Goal: Task Accomplishment & Management: Manage account settings

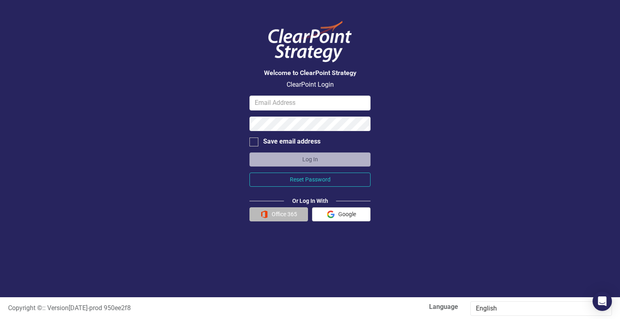
click at [265, 210] on button "Office 365" at bounding box center [279, 215] width 59 height 14
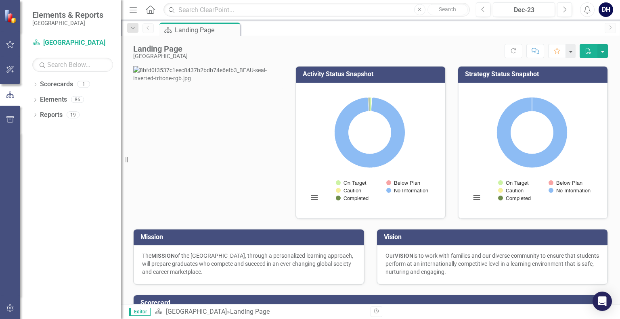
click at [328, 30] on div "Scorecard Landing Page Pin" at bounding box center [379, 29] width 443 height 13
click at [604, 12] on div "DH" at bounding box center [606, 9] width 15 height 15
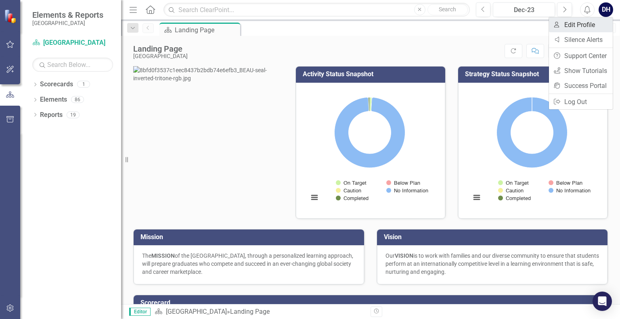
click at [568, 27] on link "User Edit Profile" at bounding box center [581, 24] width 64 height 15
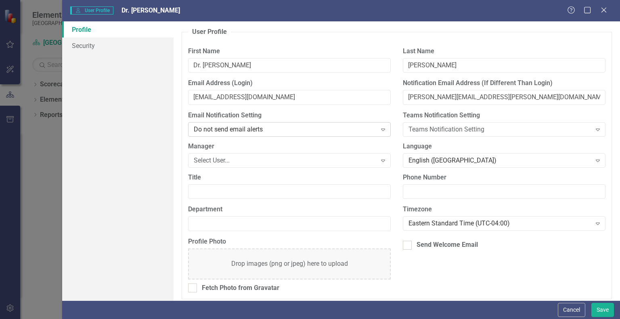
click at [380, 128] on icon "Expand" at bounding box center [383, 129] width 8 height 6
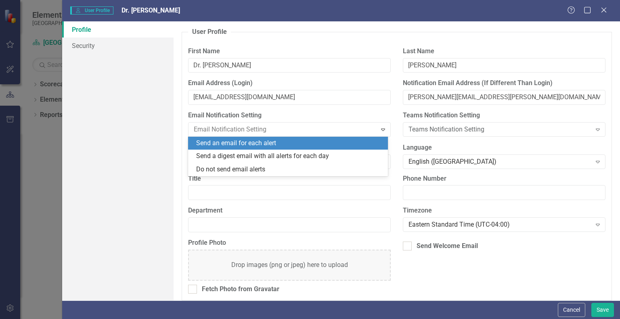
click at [349, 139] on div "Send an email for each alert" at bounding box center [289, 143] width 187 height 9
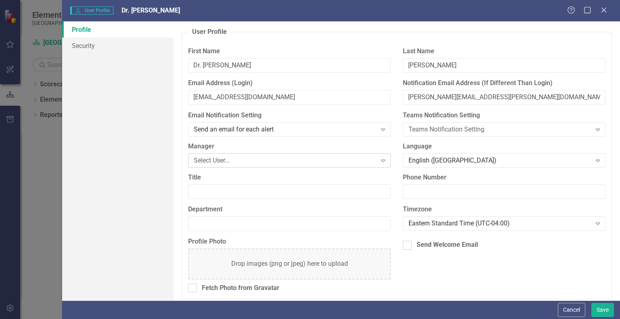
click at [383, 159] on icon "Expand" at bounding box center [383, 161] width 8 height 6
click at [345, 195] on input "Title" at bounding box center [289, 192] width 203 height 15
type input "D"
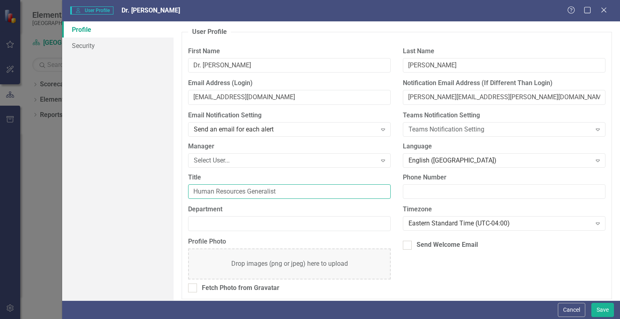
type input "Human Resources Generalist"
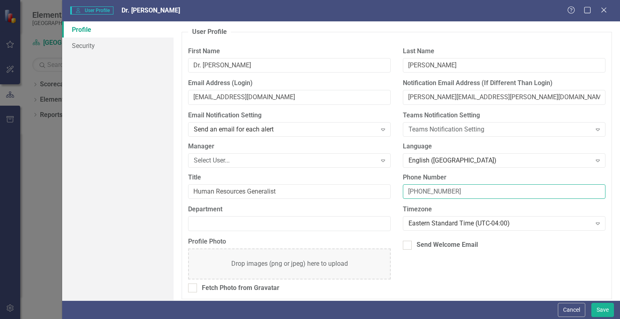
type input "843-322-2356"
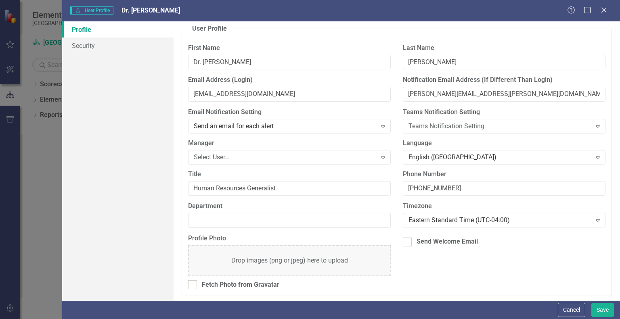
click at [351, 267] on div "Drop images (png or jpeg) here to upload" at bounding box center [289, 261] width 203 height 31
click at [600, 307] on button "Save" at bounding box center [603, 310] width 23 height 14
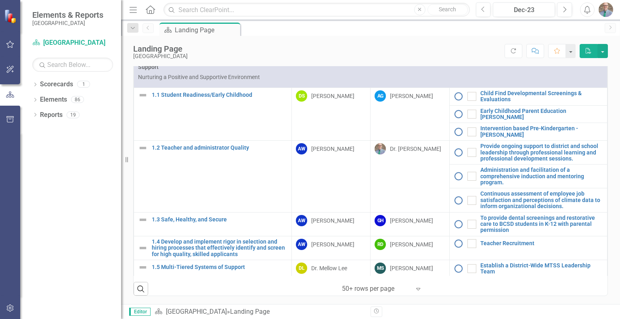
scroll to position [322, 0]
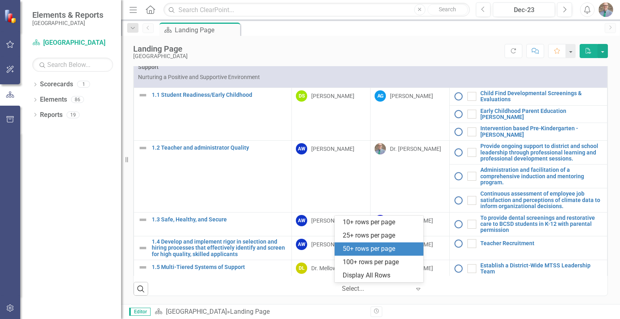
click at [414, 292] on icon "Expand" at bounding box center [418, 289] width 8 height 6
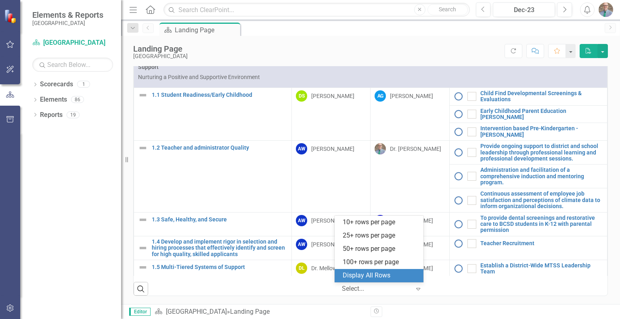
click at [379, 273] on div "Display All Rows" at bounding box center [381, 275] width 76 height 9
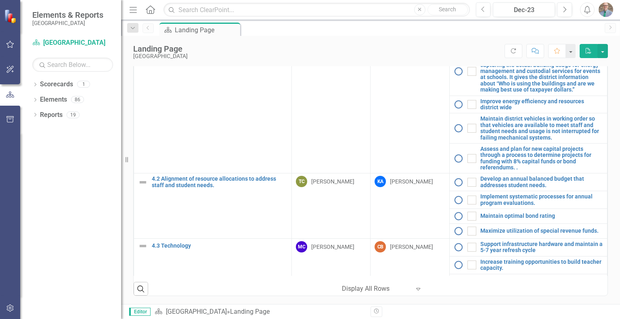
scroll to position [912, 0]
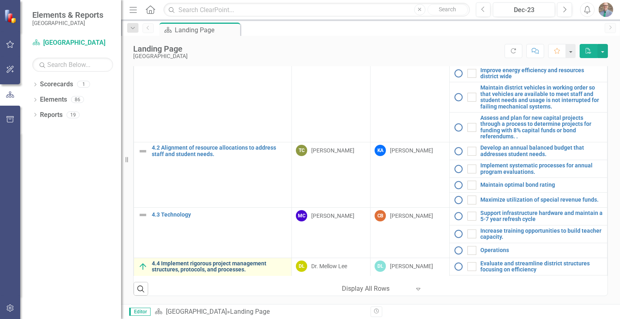
click at [225, 261] on link "4.4 Implement rigorous project management structures, protocols, and processes." at bounding box center [220, 267] width 136 height 13
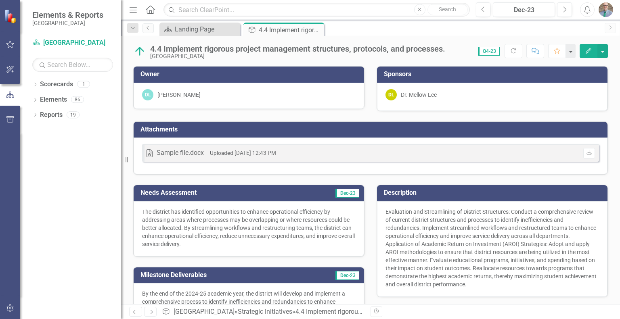
click at [227, 209] on p "The district has identified opportunities to enhance operational efficiency by …" at bounding box center [249, 228] width 214 height 40
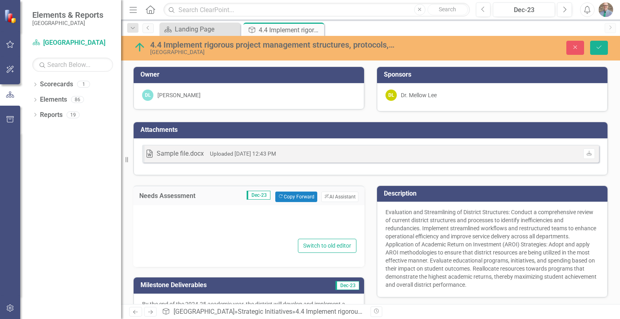
type textarea "<p>The district has identified opportunities to enhance operational efficiency …"
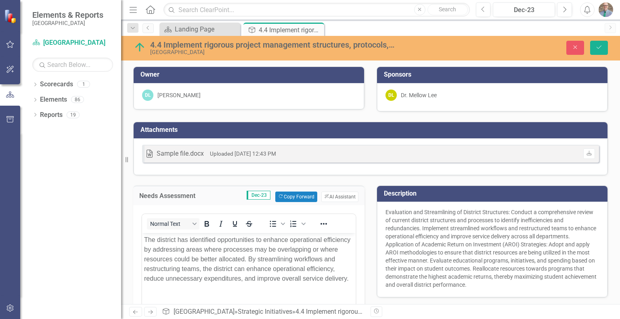
click at [225, 189] on div "Needs Assessment Dec-23 Copy Forward Copy Forward ClearPoint AI AI Assistant" at bounding box center [248, 196] width 231 height 20
click at [244, 179] on div "Needs Assessment Dec-23 Copy Forward Copy Forward ClearPoint AI AI Assistant <p…" at bounding box center [249, 291] width 244 height 230
click at [573, 45] on icon "Close" at bounding box center [575, 47] width 7 height 6
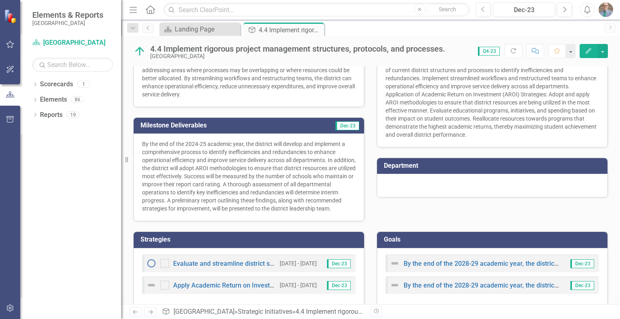
scroll to position [150, 0]
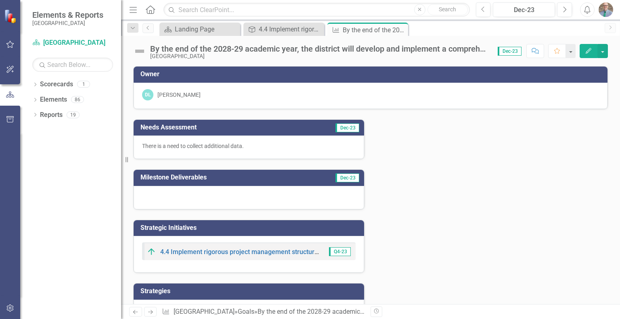
click at [490, 253] on div "Needs Assessment Dec-23 There is a need to collect additional data. Milestone D…" at bounding box center [370, 216] width 487 height 214
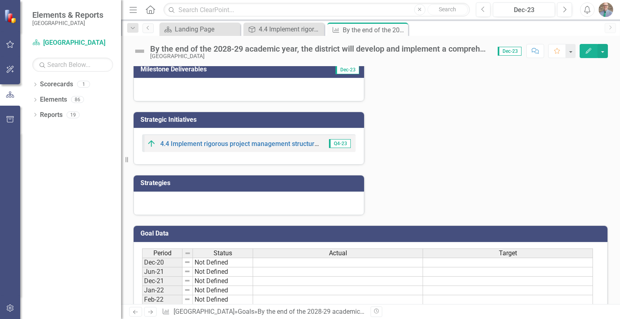
scroll to position [114, 0]
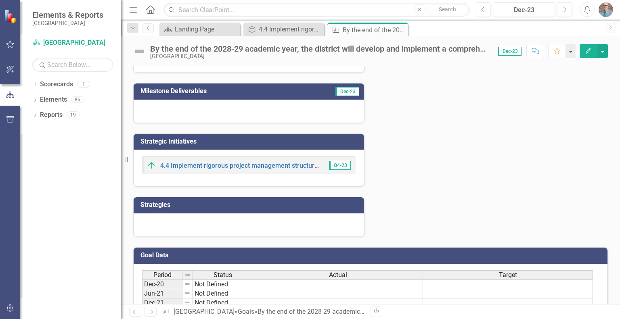
scroll to position [0, 0]
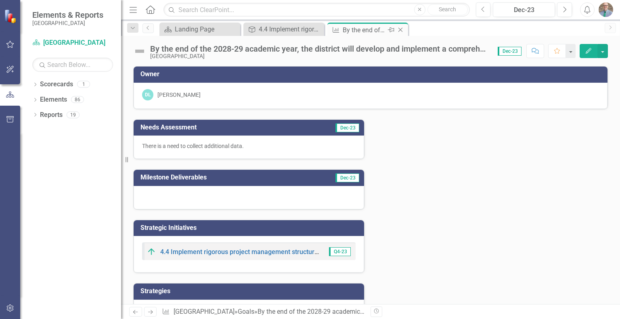
click at [402, 29] on icon "Close" at bounding box center [401, 30] width 8 height 6
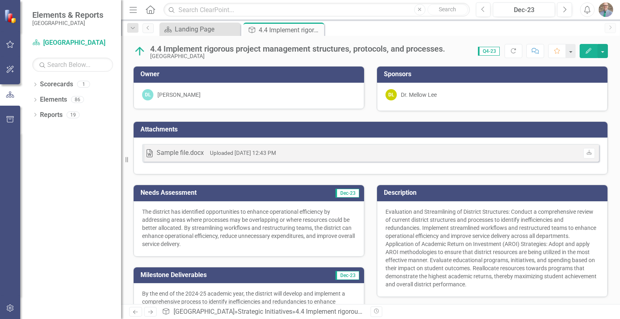
scroll to position [150, 0]
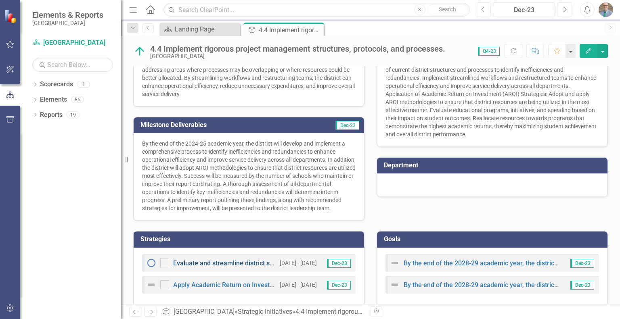
click at [238, 260] on link "Evaluate and streamline district structures focusing on efficiency" at bounding box center [267, 264] width 188 height 8
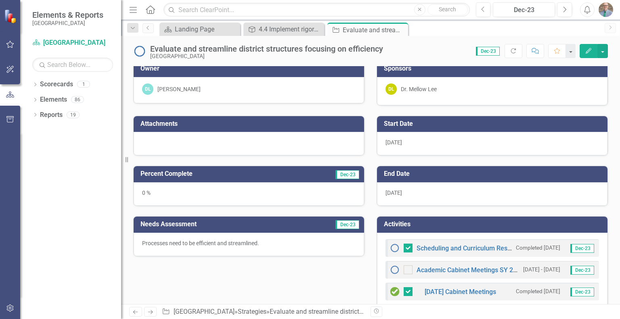
scroll to position [126, 0]
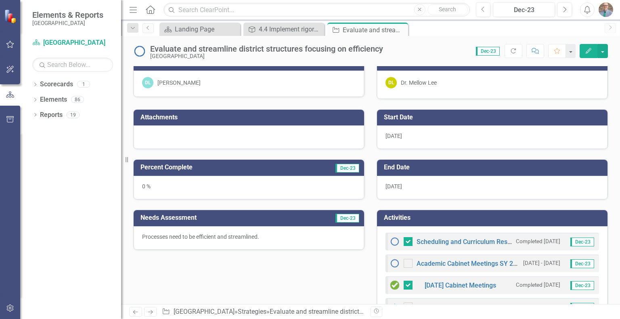
checkbox input "false"
checkbox input "true"
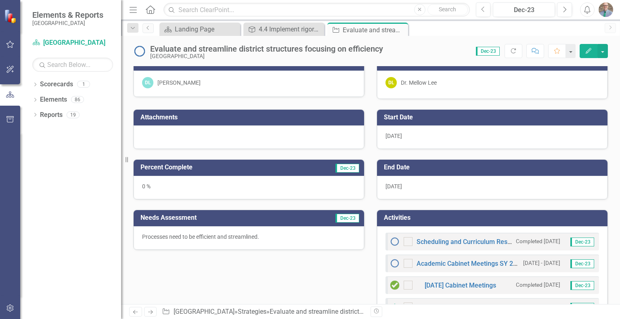
checkbox input "true"
checkbox input "false"
checkbox input "true"
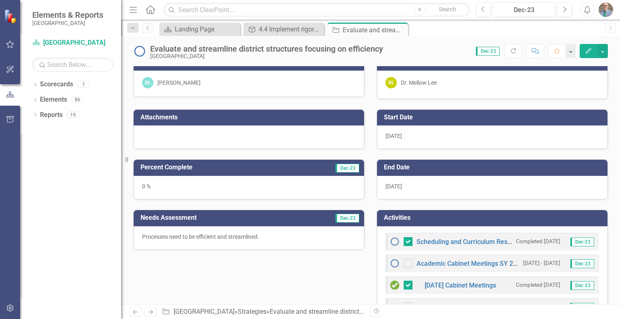
checkbox input "true"
click at [556, 110] on div "Start Date" at bounding box center [492, 118] width 231 height 16
click at [469, 238] on link "Scheduling and Curriculum Resource Guide" at bounding box center [480, 242] width 126 height 8
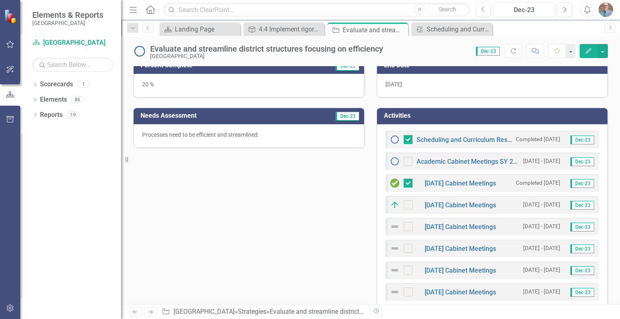
scroll to position [213, 0]
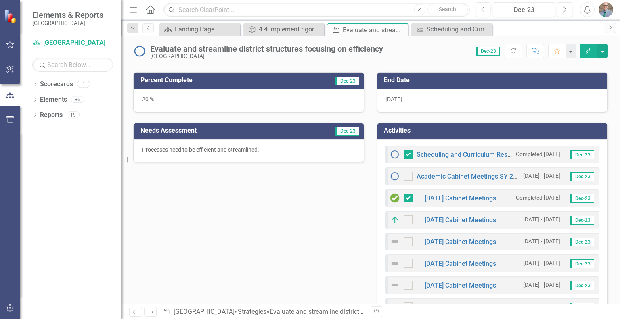
drag, startPoint x: 620, startPoint y: 117, endPoint x: 354, endPoint y: 229, distance: 288.7
checkbox input "false"
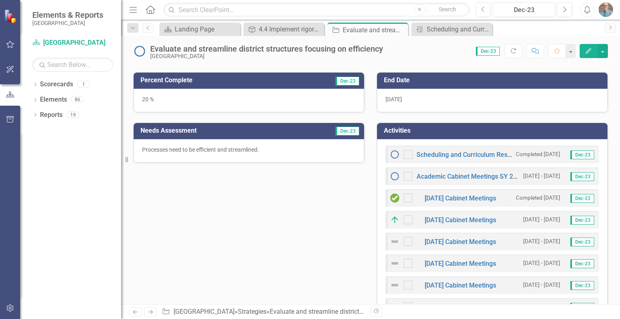
checkbox input "true"
checkbox input "false"
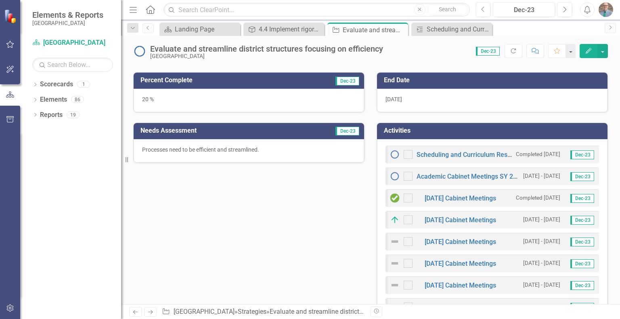
checkbox input "false"
checkbox input "true"
click at [464, 197] on link "[DATE] Cabinet Meetings" at bounding box center [460, 199] width 71 height 8
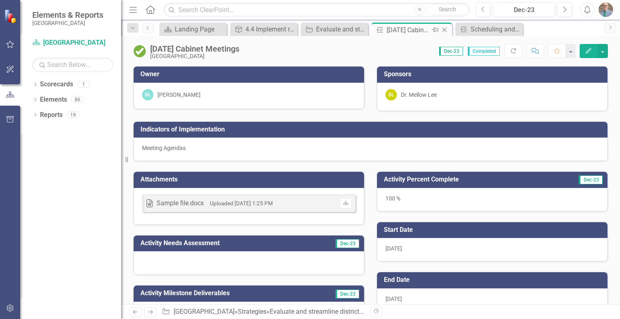
click at [447, 28] on icon "Close" at bounding box center [445, 30] width 8 height 6
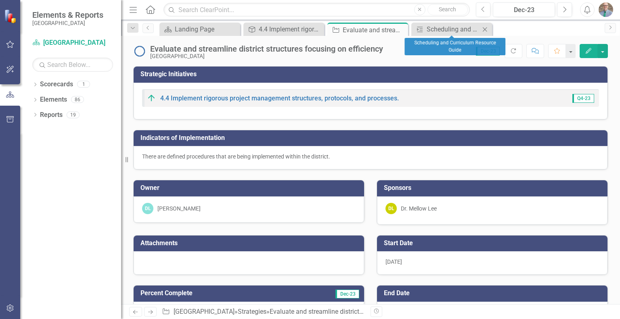
click at [484, 29] on icon "Close" at bounding box center [485, 29] width 8 height 6
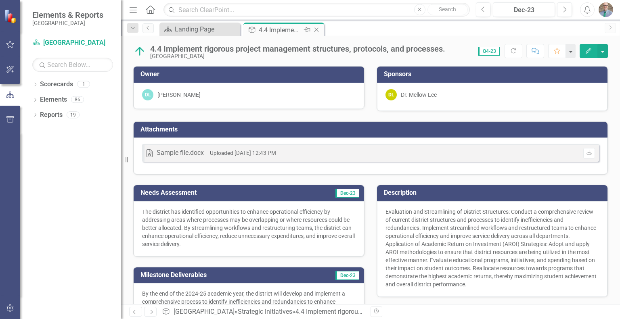
click at [318, 33] on icon "Close" at bounding box center [317, 30] width 8 height 6
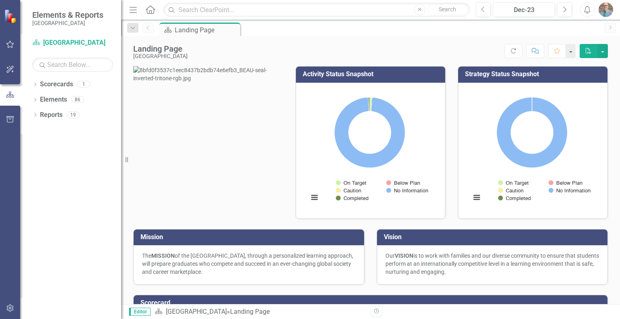
click at [318, 33] on div "Scorecard Landing Page Pin" at bounding box center [379, 29] width 443 height 13
click at [569, 6] on button "Next" at bounding box center [564, 9] width 15 height 15
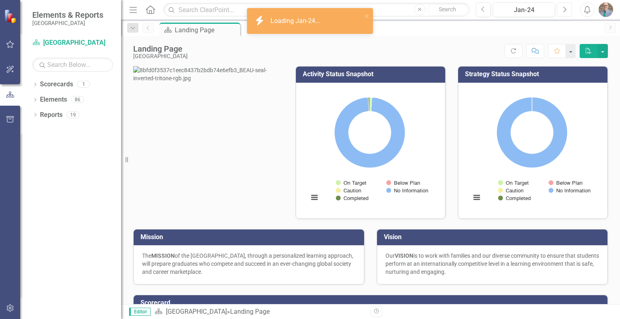
click at [569, 6] on button "Next" at bounding box center [564, 9] width 15 height 15
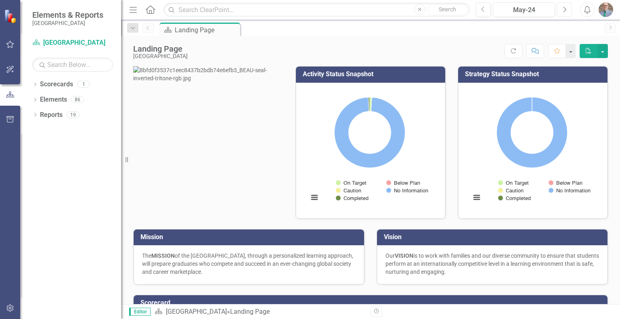
click at [569, 6] on button "Next" at bounding box center [564, 9] width 15 height 15
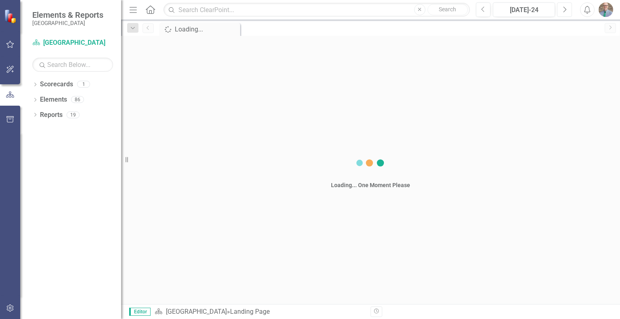
click at [569, 6] on button "Next" at bounding box center [564, 9] width 15 height 15
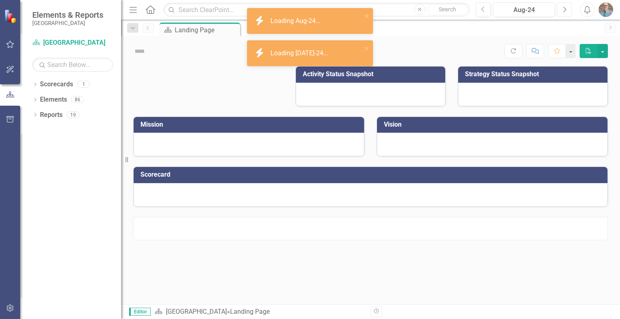
click at [569, 6] on button "Next" at bounding box center [564, 9] width 15 height 15
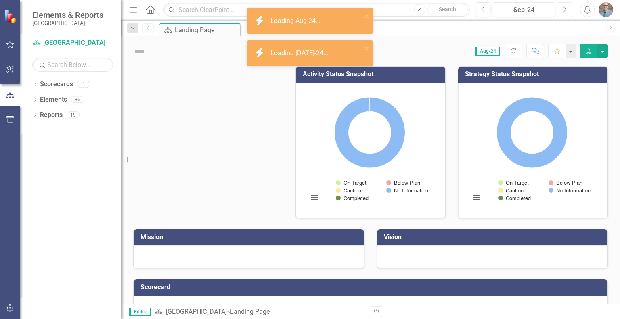
click at [569, 6] on button "Next" at bounding box center [564, 9] width 15 height 15
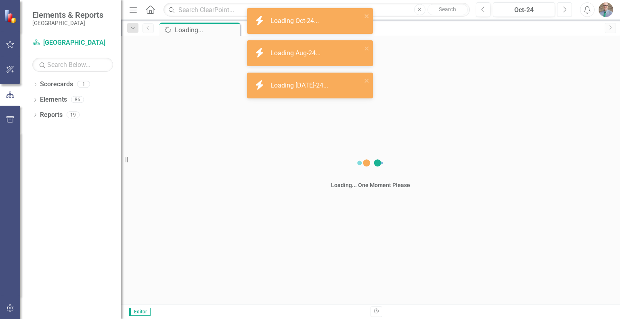
click at [569, 6] on button "Next" at bounding box center [564, 9] width 15 height 15
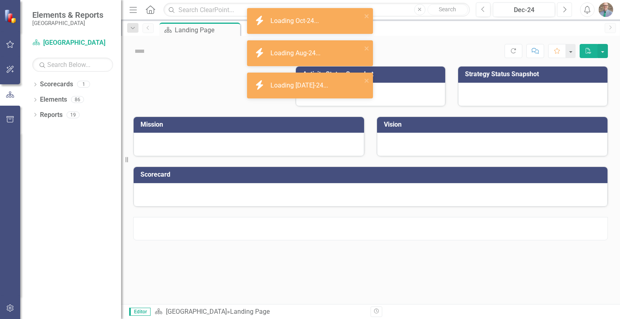
click at [569, 6] on button "Next" at bounding box center [564, 9] width 15 height 15
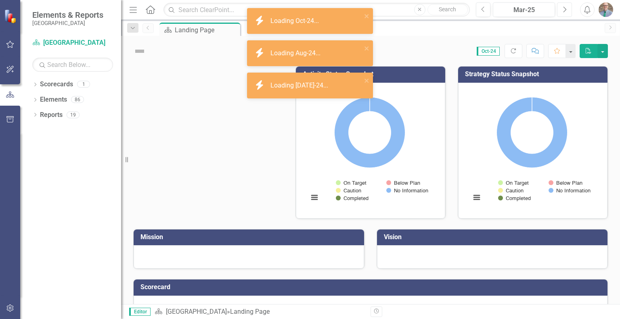
click at [569, 6] on button "Next" at bounding box center [564, 9] width 15 height 15
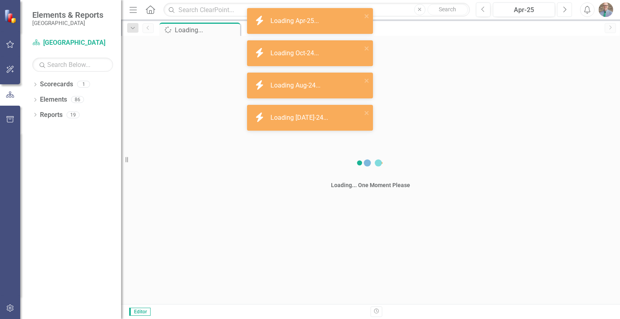
click at [569, 6] on button "Next" at bounding box center [564, 9] width 15 height 15
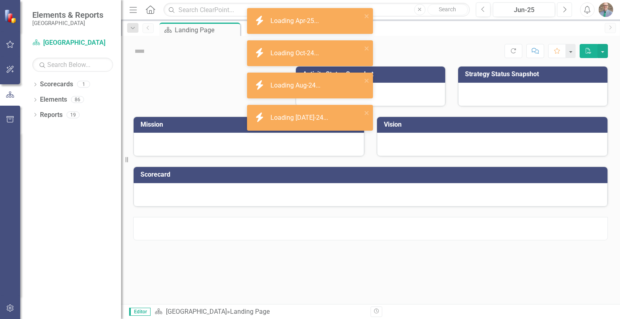
click at [569, 6] on button "Next" at bounding box center [564, 9] width 15 height 15
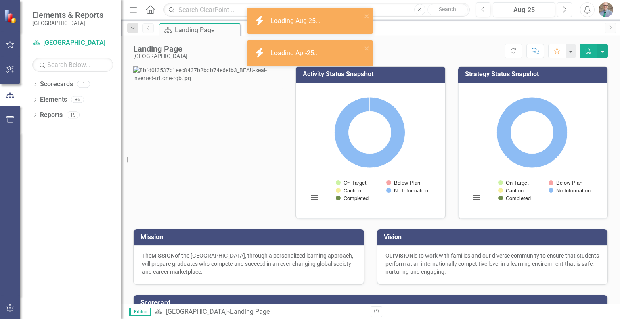
click at [569, 6] on button "Next" at bounding box center [564, 9] width 15 height 15
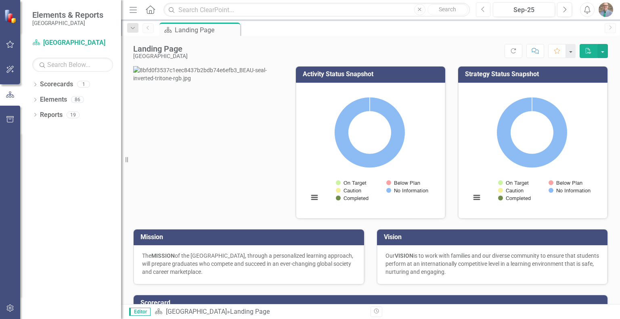
click at [489, 10] on button "Previous" at bounding box center [483, 9] width 15 height 15
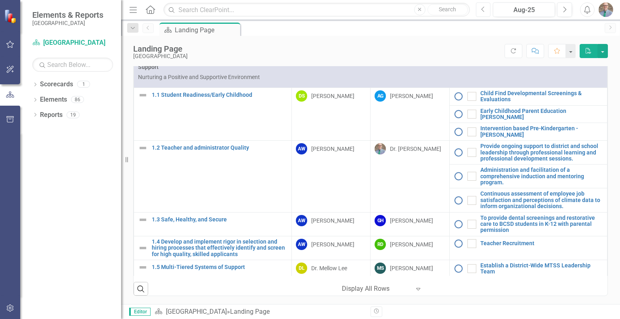
scroll to position [322, 0]
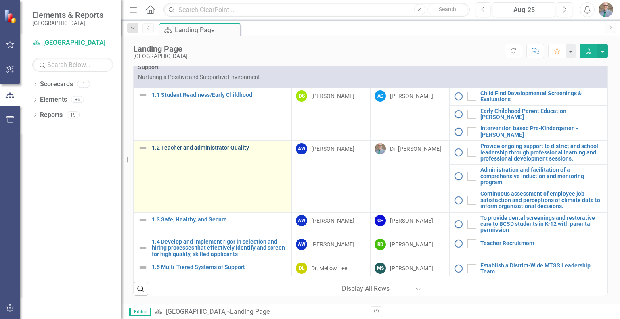
click at [192, 145] on link "1.2 Teacher and administrator Quality" at bounding box center [220, 148] width 136 height 6
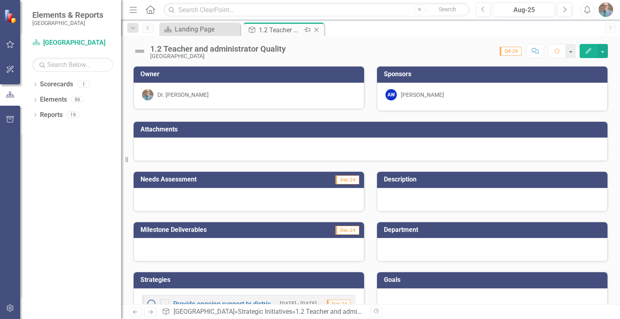
click at [308, 30] on icon "Pin" at bounding box center [307, 30] width 6 height 8
click at [268, 29] on div "Landing Page" at bounding box center [285, 29] width 53 height 10
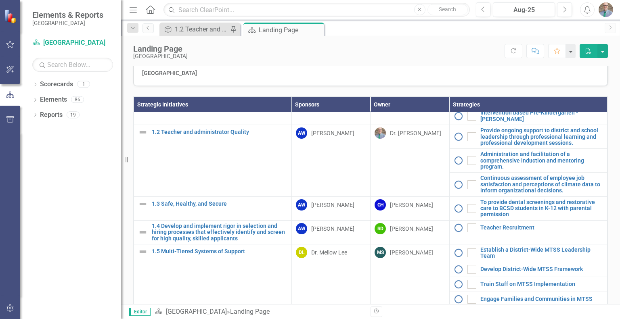
scroll to position [78, 0]
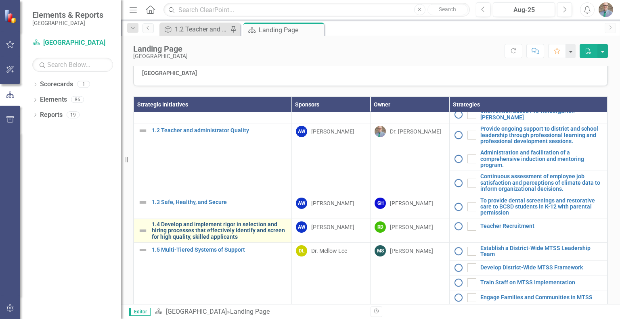
click at [232, 240] on link "1.4 Develop and implement rigor in selection and hiring processes that effectiv…" at bounding box center [220, 231] width 136 height 19
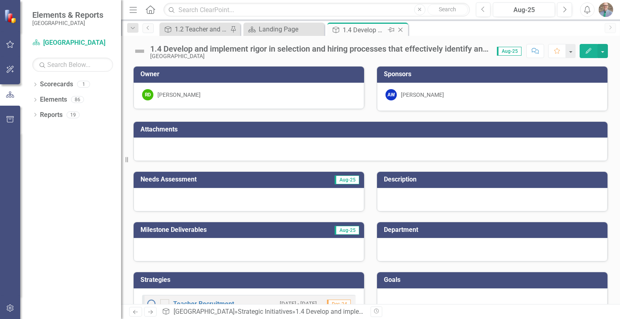
click at [392, 32] on icon "Pin" at bounding box center [391, 30] width 6 height 8
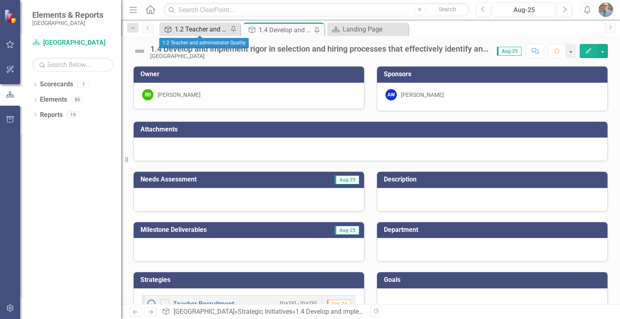
click at [207, 25] on div "1.2 Teacher and administrator Quality" at bounding box center [201, 29] width 53 height 10
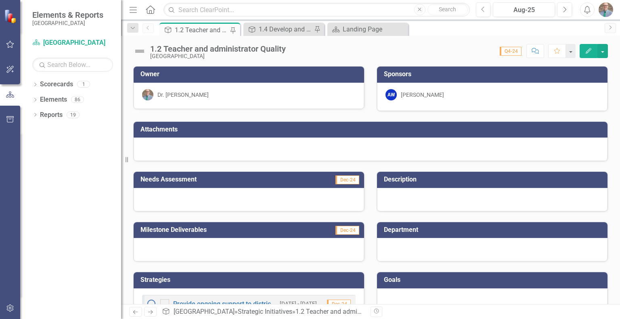
click at [594, 54] on button "Edit" at bounding box center [589, 51] width 18 height 14
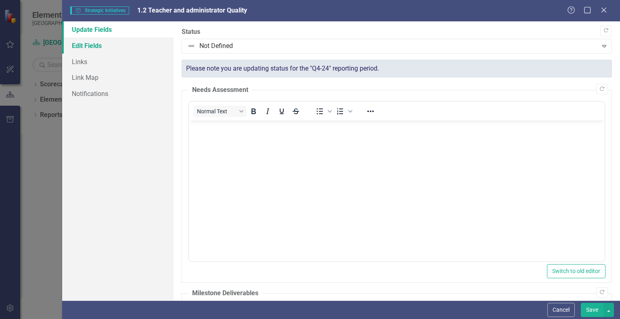
click at [78, 40] on link "Edit Fields" at bounding box center [117, 46] width 111 height 16
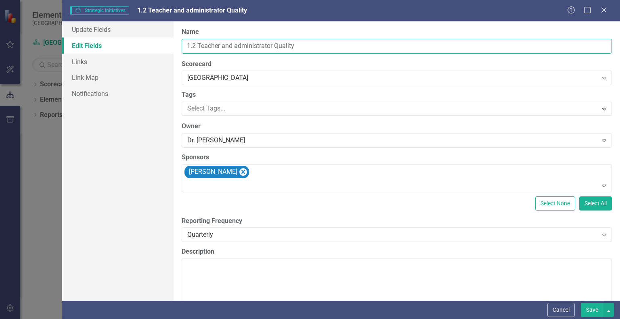
click at [232, 45] on input "1.2 Teacher and administrator Quality" at bounding box center [397, 46] width 431 height 15
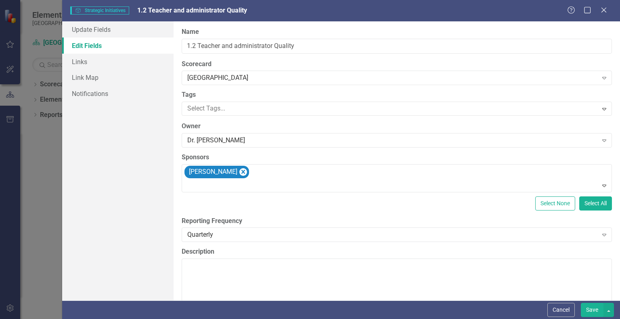
click at [239, 116] on div "ClearPoint Can Do More! How ClearPoint Can Help Close Enterprise plans can auto…" at bounding box center [397, 160] width 447 height 279
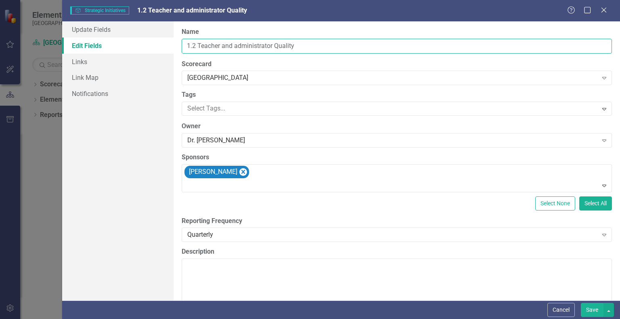
click at [233, 48] on input "1.2 Teacher and administrator Quality" at bounding box center [397, 46] width 431 height 15
type input "1.2 Teacher and Administrator Quality"
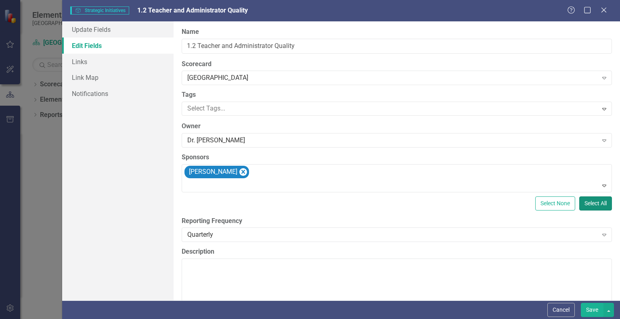
click at [586, 209] on button "Select All" at bounding box center [596, 204] width 33 height 14
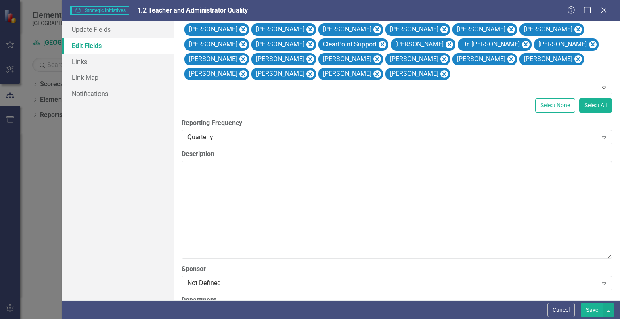
scroll to position [352, 0]
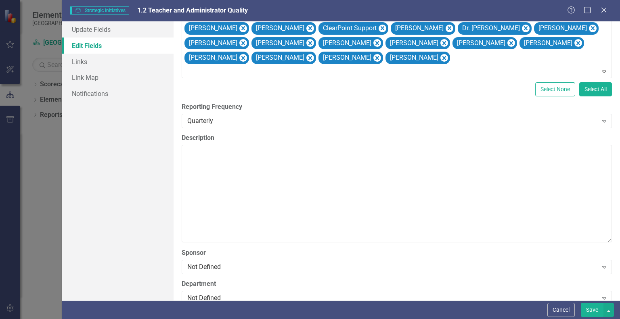
click at [593, 313] on button "Save" at bounding box center [592, 310] width 23 height 14
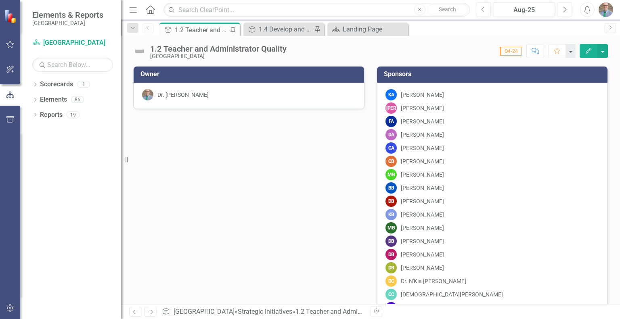
click at [209, 32] on div "1.2 Teacher and Administrator Quality" at bounding box center [201, 30] width 53 height 10
click at [139, 30] on div "Dropdown Search Strategic Initiatives 1.2 Teacher and Administrator Quality Pin…" at bounding box center [132, 27] width 19 height 9
click at [137, 29] on div "Dropdown" at bounding box center [132, 28] width 11 height 10
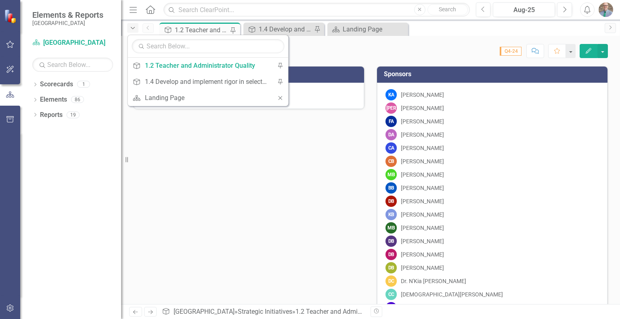
click at [132, 28] on icon "button" at bounding box center [133, 28] width 4 height 2
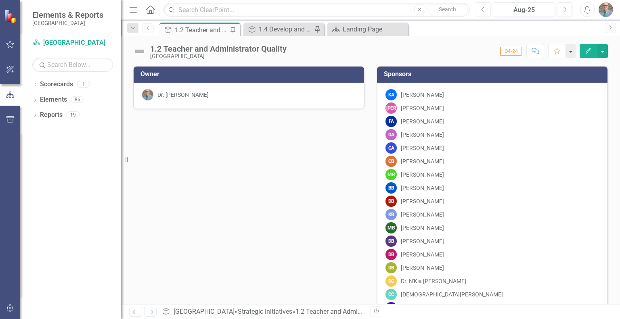
click at [146, 30] on link "Previous" at bounding box center [148, 28] width 11 height 10
click at [134, 29] on icon "Dropdown" at bounding box center [132, 28] width 7 height 6
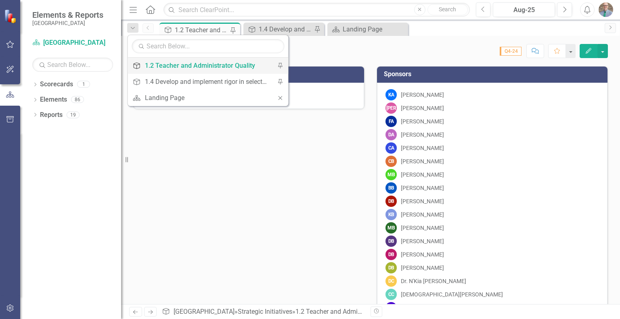
click at [152, 67] on div "1.2 Teacher and Administrator Quality" at bounding box center [206, 66] width 123 height 10
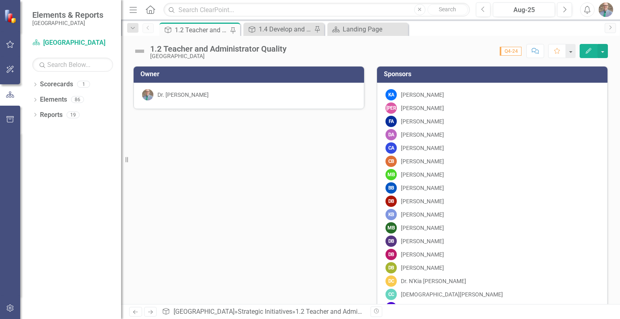
click at [505, 51] on span "Q4-24" at bounding box center [511, 51] width 22 height 9
click at [447, 56] on div "Score: 0.00 Q4-24 Completed Comment Favorite Edit" at bounding box center [449, 51] width 317 height 14
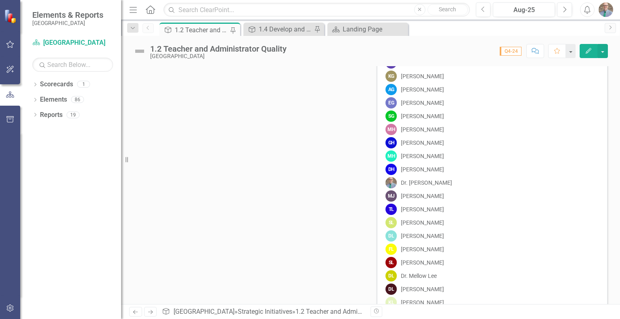
scroll to position [0, 0]
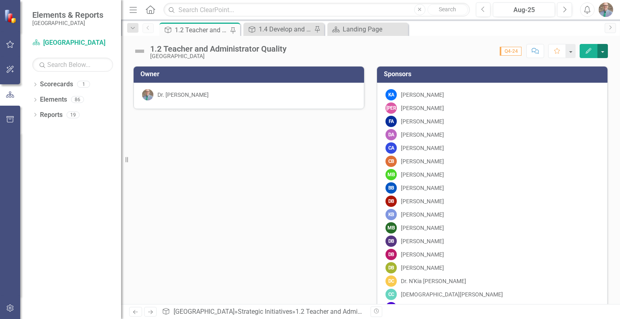
click at [603, 54] on button "button" at bounding box center [603, 51] width 11 height 14
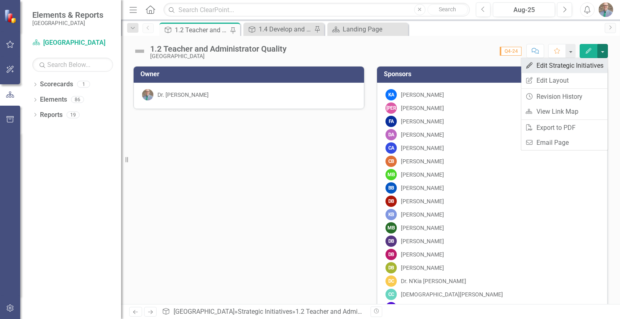
click at [586, 68] on link "Edit Edit Strategic Initiatives" at bounding box center [564, 65] width 86 height 15
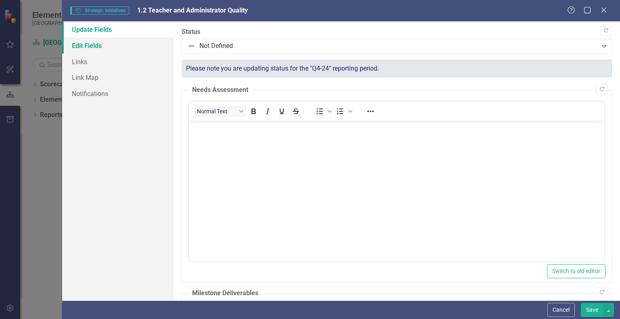
click at [95, 45] on link "Edit Fields" at bounding box center [117, 46] width 111 height 16
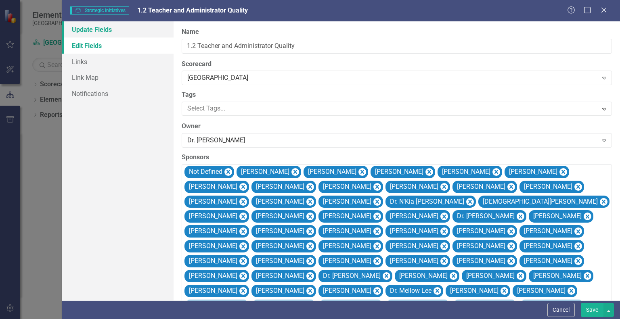
click at [90, 29] on link "Update Fields" at bounding box center [117, 29] width 111 height 16
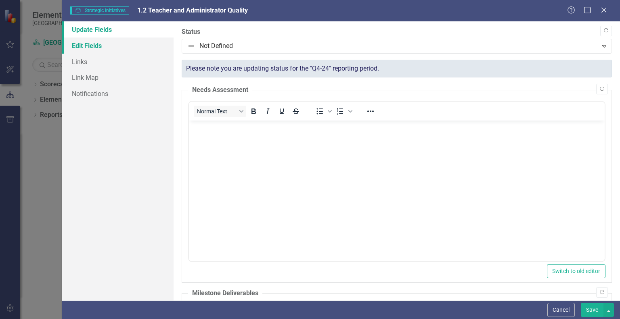
click at [84, 46] on link "Edit Fields" at bounding box center [117, 46] width 111 height 16
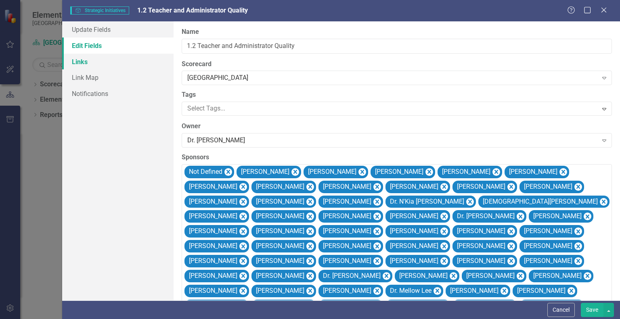
click at [80, 55] on link "Links" at bounding box center [117, 62] width 111 height 16
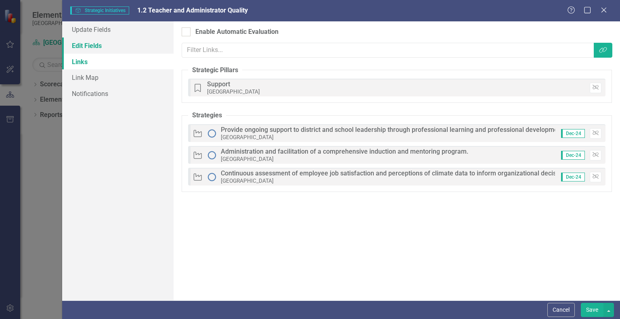
click at [84, 44] on link "Edit Fields" at bounding box center [117, 46] width 111 height 16
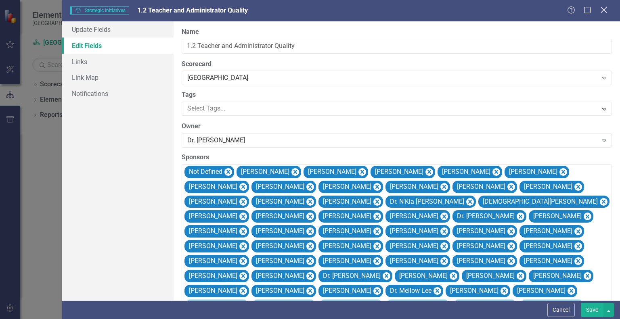
click at [607, 13] on icon "Close" at bounding box center [604, 10] width 10 height 8
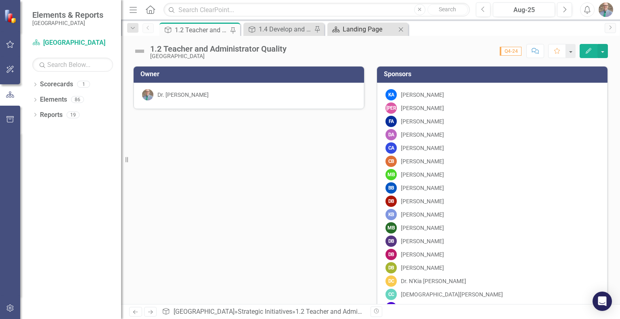
click at [357, 32] on div "Landing Page" at bounding box center [369, 29] width 53 height 10
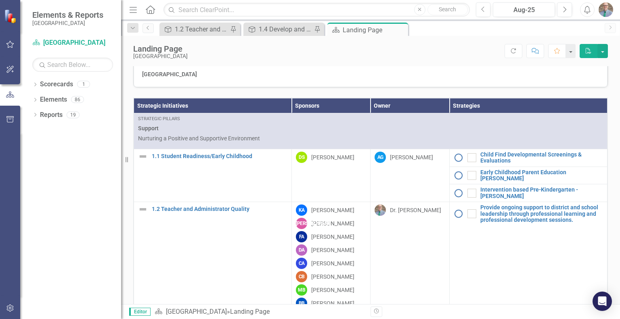
scroll to position [322, 0]
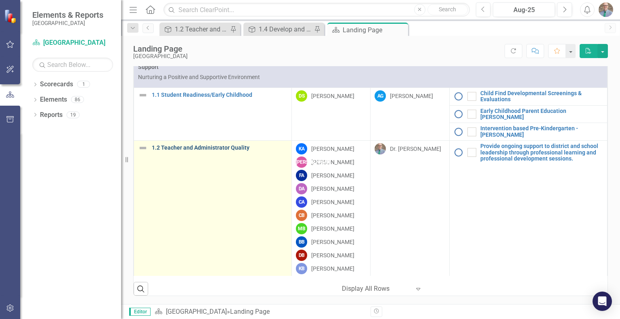
click at [207, 145] on link "1.2 Teacher and Administrator Quality" at bounding box center [220, 148] width 136 height 6
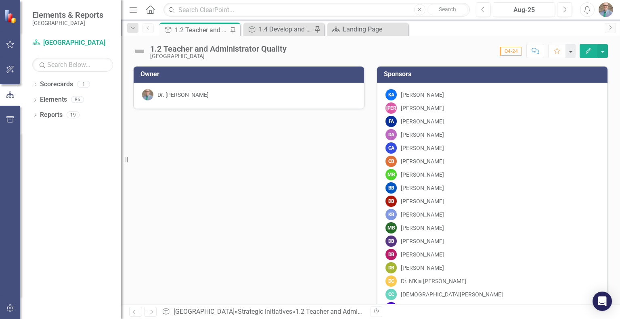
click at [593, 54] on button "Edit" at bounding box center [589, 51] width 18 height 14
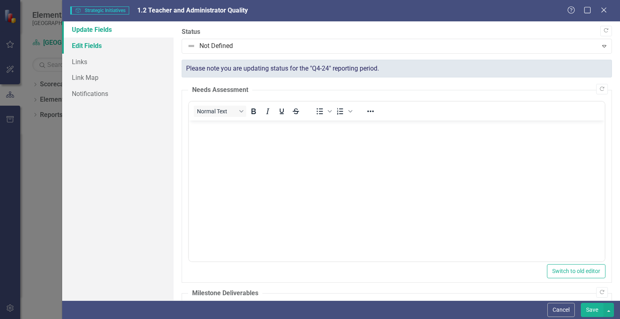
click at [119, 47] on link "Edit Fields" at bounding box center [117, 46] width 111 height 16
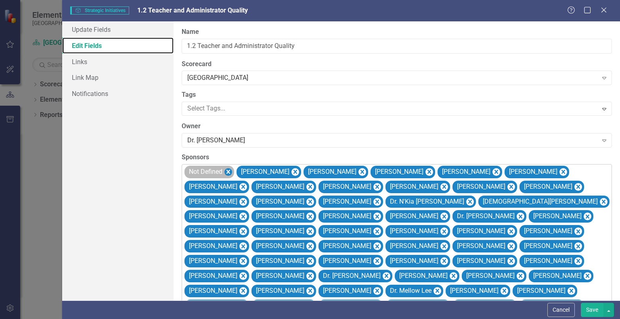
click at [225, 172] on icon "Remove Not Defined" at bounding box center [229, 172] width 8 height 10
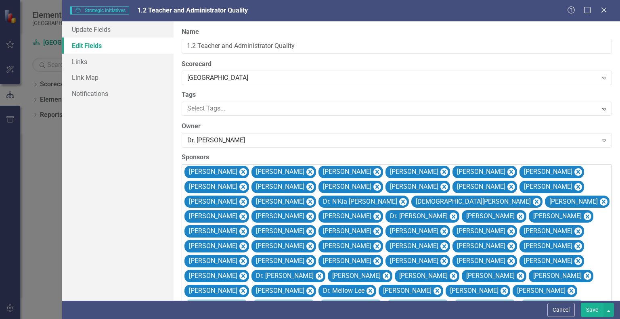
scroll to position [248, 0]
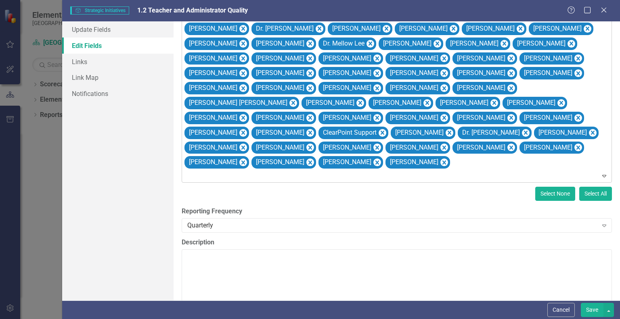
click at [559, 187] on button "Select None" at bounding box center [556, 194] width 40 height 14
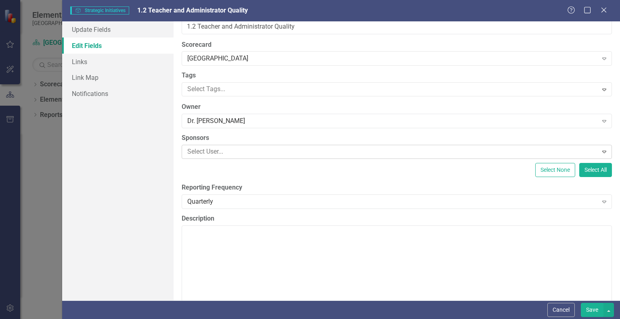
scroll to position [11, 0]
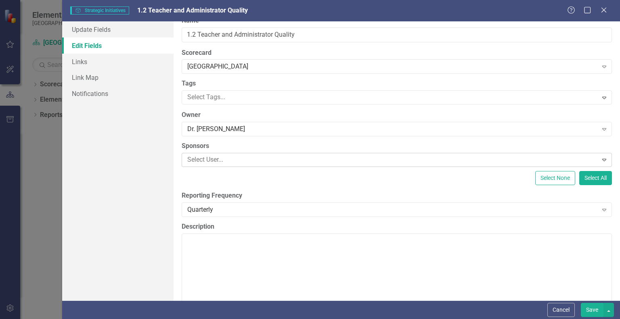
click at [353, 155] on div at bounding box center [391, 160] width 414 height 11
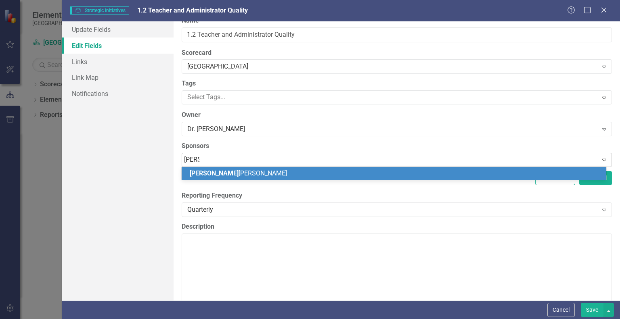
type input "[PERSON_NAME]"
click at [279, 179] on div "[PERSON_NAME]" at bounding box center [394, 173] width 425 height 13
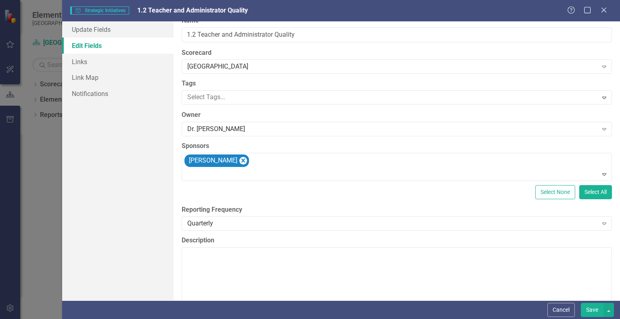
click at [592, 313] on button "Save" at bounding box center [592, 310] width 23 height 14
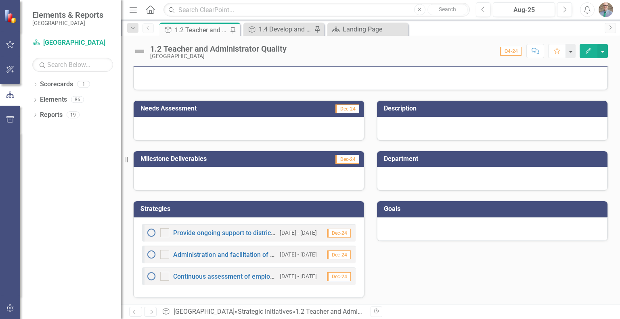
scroll to position [0, 0]
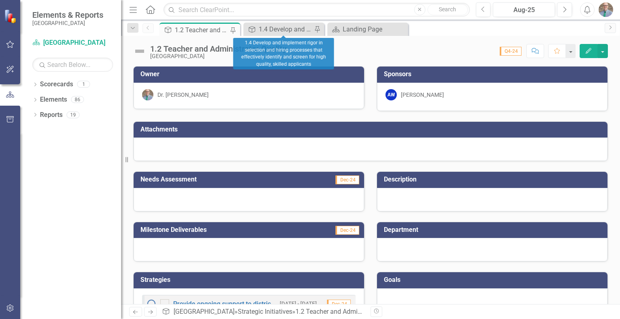
click at [278, 24] on div "Strategic Initiatives 1.4 Develop and implement rigor in selection and hiring p…" at bounding box center [284, 29] width 81 height 13
click at [270, 32] on div "1.4 Develop and implement rigor in selection and hiring processes that effectiv…" at bounding box center [285, 29] width 53 height 10
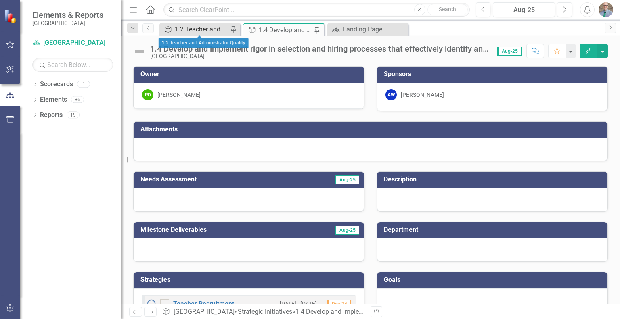
click at [202, 33] on div "1.2 Teacher and Administrator Quality" at bounding box center [201, 29] width 53 height 10
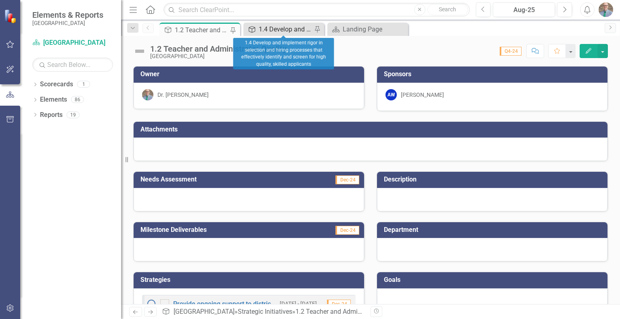
click at [249, 33] on div "Strategic Initiatives" at bounding box center [251, 29] width 10 height 10
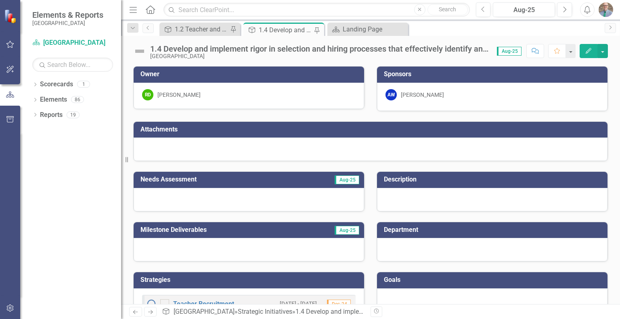
click at [377, 36] on div "1.4 Develop and implement rigor in selection and hiring processes that effectiv…" at bounding box center [370, 48] width 499 height 24
click at [378, 33] on div "Landing Page" at bounding box center [369, 29] width 53 height 10
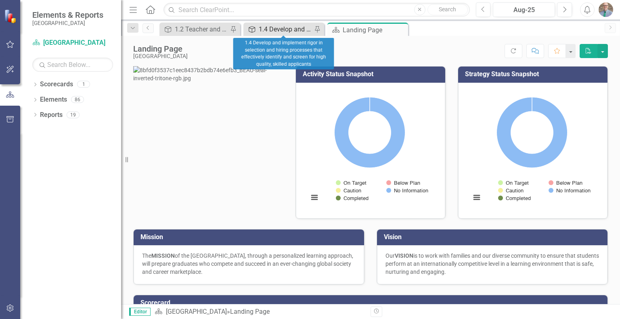
click at [288, 32] on div "1.4 Develop and implement rigor in selection and hiring processes that effectiv…" at bounding box center [285, 29] width 53 height 10
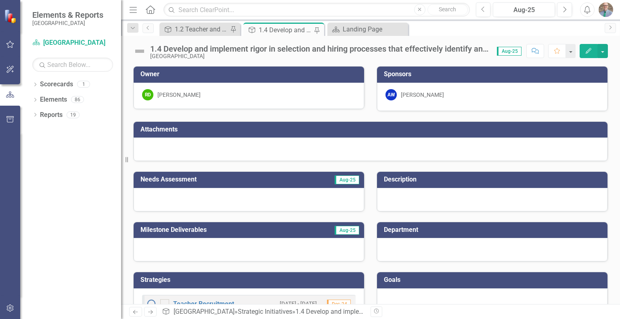
click at [267, 95] on div "RD [PERSON_NAME]" at bounding box center [249, 94] width 214 height 11
click at [588, 49] on icon "Edit" at bounding box center [588, 51] width 7 height 6
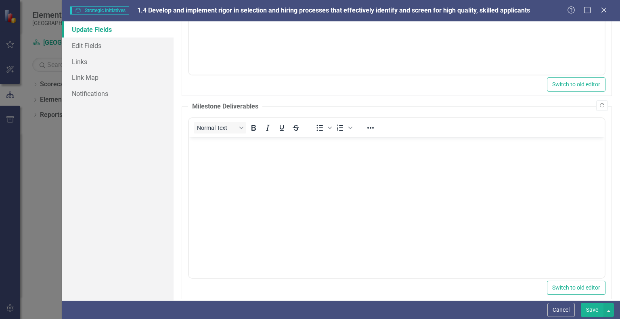
scroll to position [171, 0]
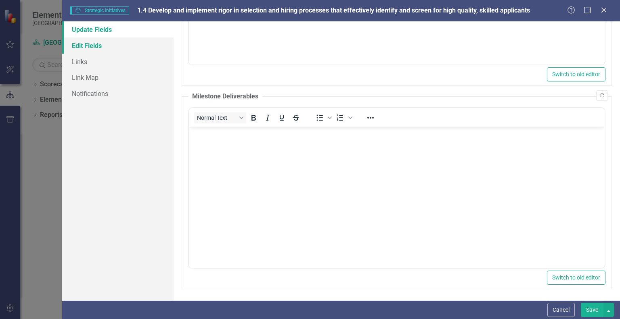
click at [115, 51] on link "Edit Fields" at bounding box center [117, 46] width 111 height 16
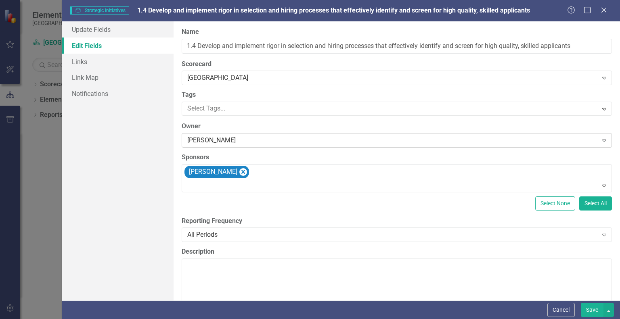
click at [247, 139] on div "[PERSON_NAME]" at bounding box center [392, 140] width 410 height 9
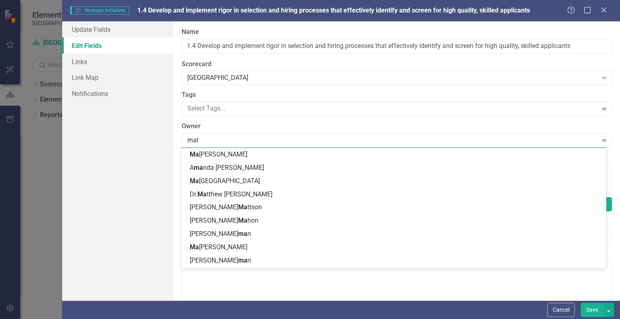
scroll to position [0, 0]
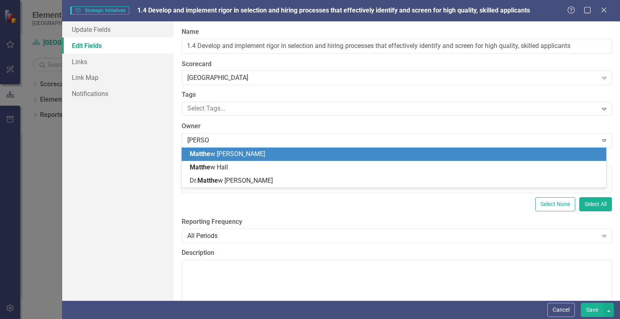
type input "[PERSON_NAME]"
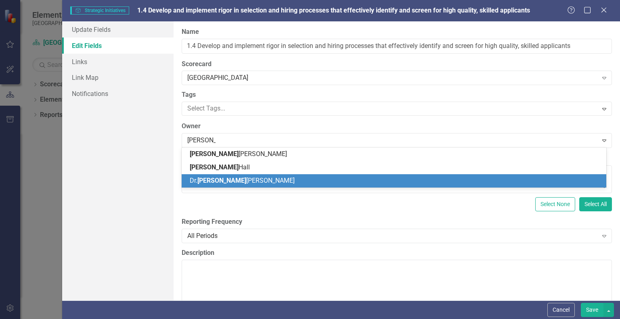
click at [212, 184] on span "[PERSON_NAME]" at bounding box center [221, 181] width 49 height 8
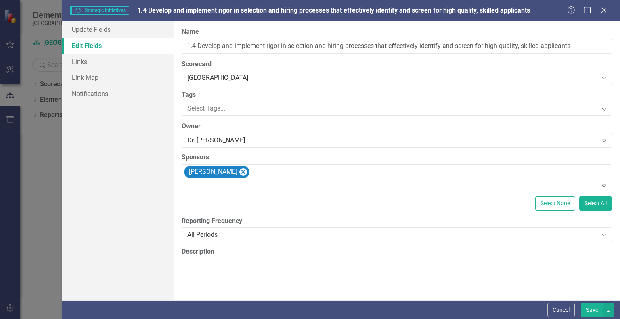
click at [600, 316] on button "Save" at bounding box center [592, 310] width 23 height 14
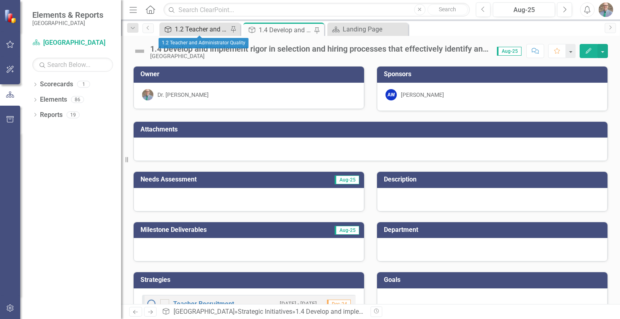
click at [204, 24] on div "1.2 Teacher and Administrator Quality" at bounding box center [201, 29] width 53 height 10
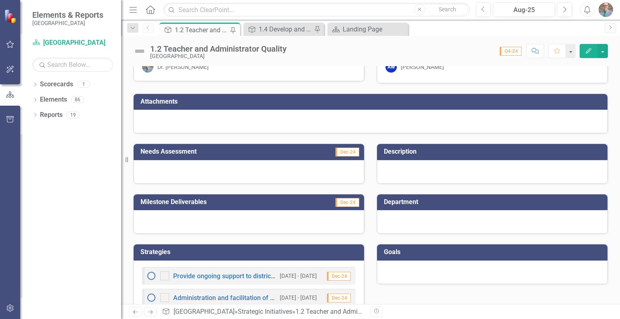
scroll to position [71, 0]
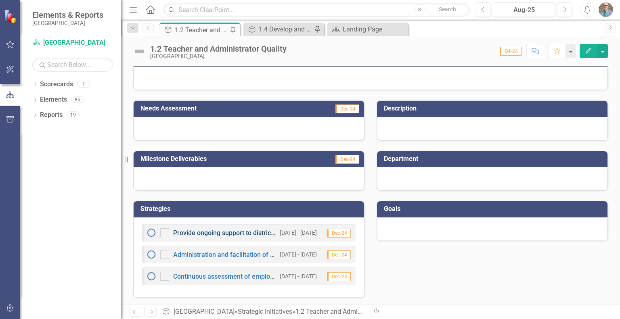
click at [209, 232] on link "Provide ongoing support to district and school leadership through professional …" at bounding box center [359, 233] width 372 height 8
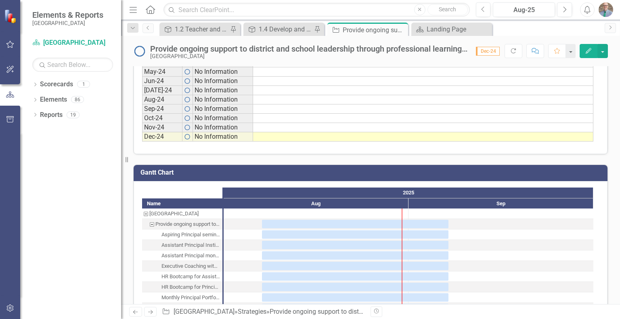
scroll to position [695, 0]
